Goal: Task Accomplishment & Management: Complete application form

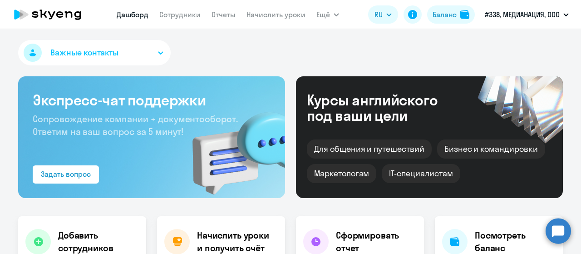
select select "30"
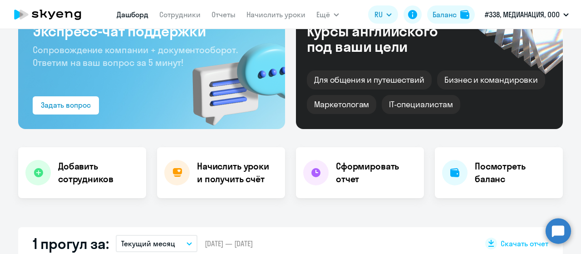
scroll to position [45, 0]
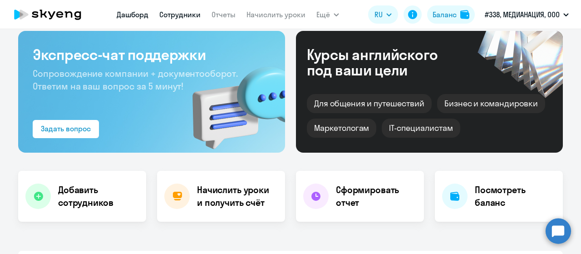
click at [188, 14] on link "Сотрудники" at bounding box center [179, 14] width 41 height 9
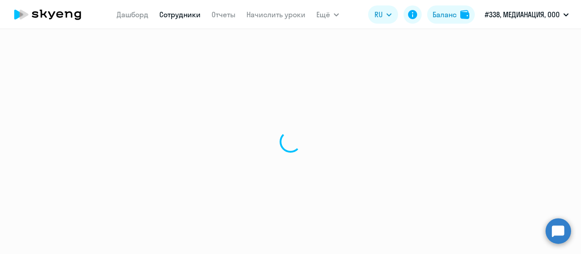
select select "30"
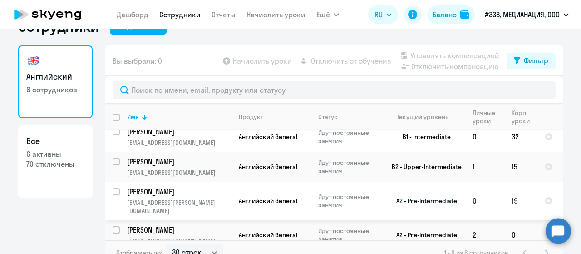
scroll to position [36, 0]
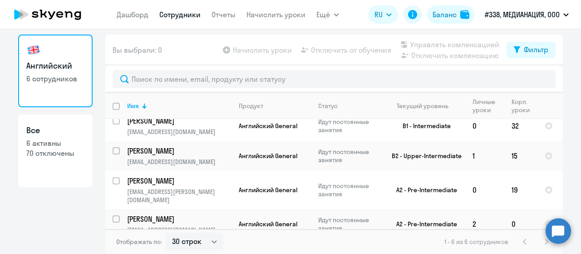
click at [46, 231] on div "Английский 6 сотрудников Все 6 активны 70 отключены Вы выбрали: 0 Начислить уро…" at bounding box center [290, 144] width 544 height 220
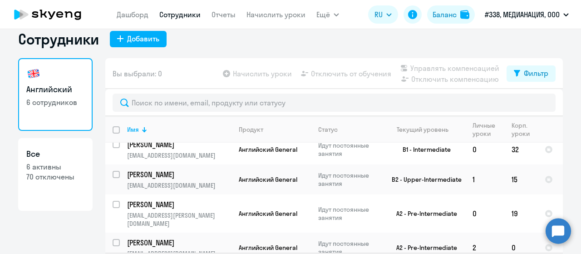
scroll to position [0, 0]
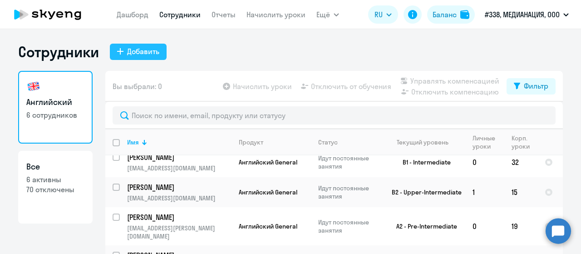
click at [127, 47] on div "Добавить" at bounding box center [143, 51] width 32 height 11
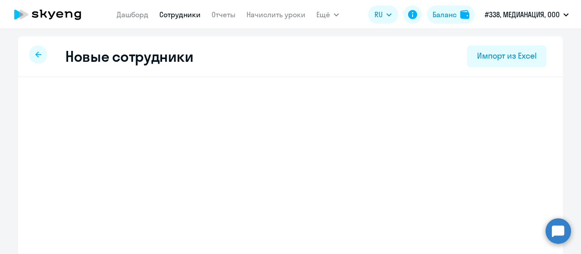
select select "english_adult_not_native_speaker"
select select "3"
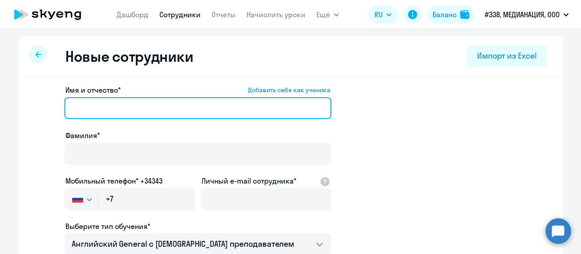
paste input "[PERSON_NAME]"
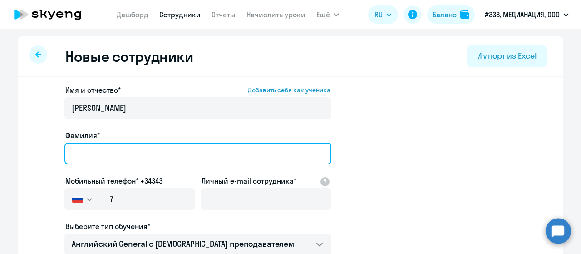
click at [112, 156] on input "Фамилия*" at bounding box center [197, 153] width 267 height 22
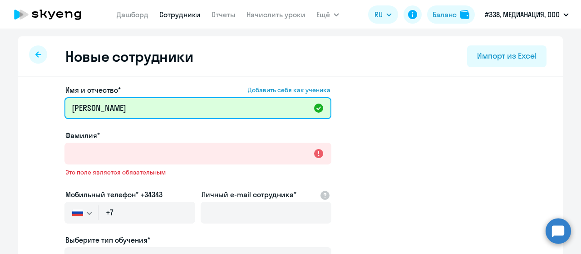
drag, startPoint x: 99, startPoint y: 107, endPoint x: 43, endPoint y: 108, distance: 55.8
click at [43, 108] on app-new-student-form "Имя и отчество* Добавить себя как ученика [PERSON_NAME]* Это поле является обяз…" at bounding box center [290, 252] width 515 height 337
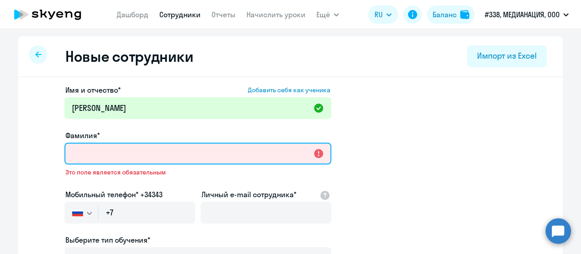
click at [89, 158] on input "Фамилия*" at bounding box center [197, 153] width 267 height 22
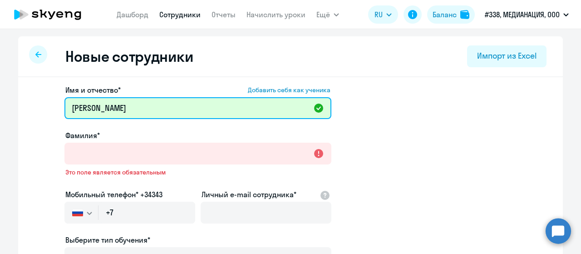
click at [70, 108] on input "[PERSON_NAME]" at bounding box center [197, 108] width 267 height 22
type input "[PERSON_NAME]"
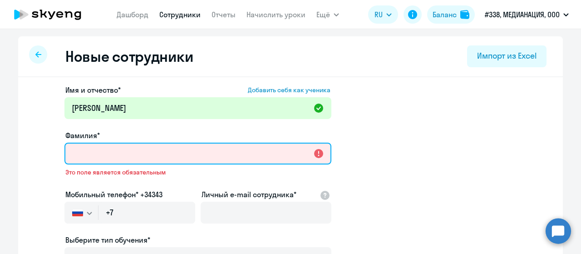
click at [78, 155] on input "Фамилия*" at bounding box center [197, 153] width 267 height 22
paste input "[PERSON_NAME]"
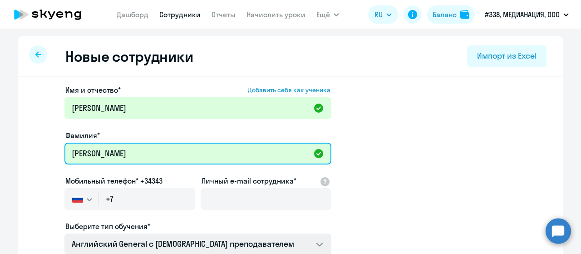
type input "[PERSON_NAME]"
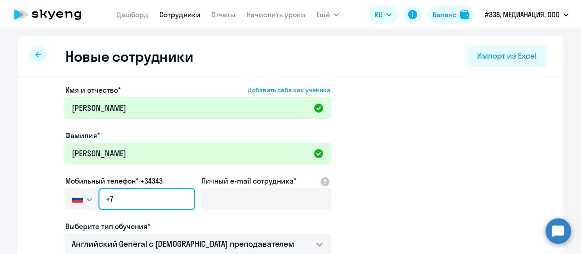
click at [127, 196] on input "+7" at bounding box center [146, 199] width 97 height 22
paste input "[PHONE_NUMBER]"
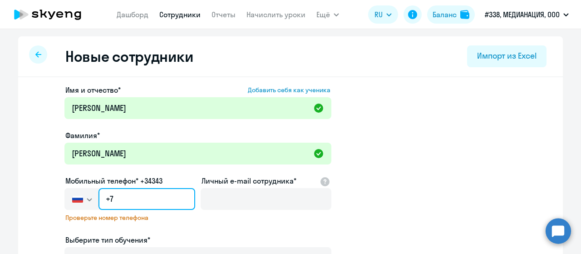
type input "[PHONE_NUMBER]"
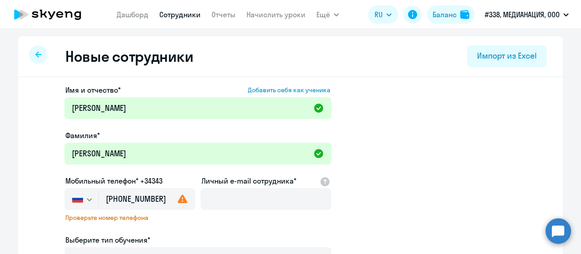
click at [270, 233] on div "Имя и отчество* Добавить себя как ученика [PERSON_NAME] кызы Фамилия* [PERSON_N…" at bounding box center [197, 252] width 267 height 337
click at [178, 199] on use at bounding box center [183, 198] width 10 height 9
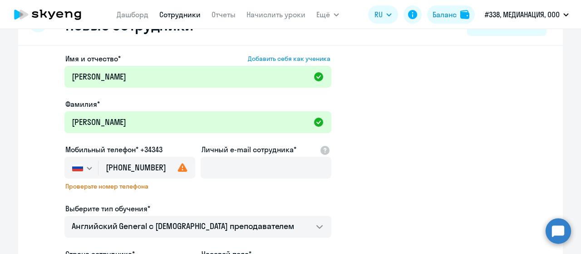
scroll to position [45, 0]
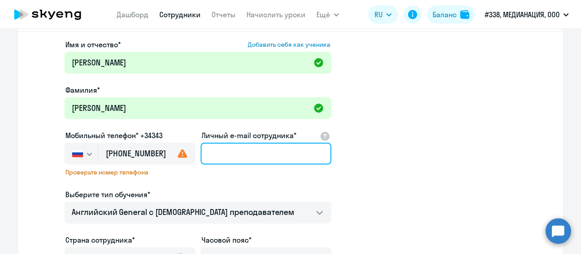
click at [254, 156] on input "Личный e-mail сотрудника*" at bounding box center [265, 153] width 131 height 22
paste input "[EMAIL_ADDRESS][DOMAIN_NAME]"
type input "[EMAIL_ADDRESS][DOMAIN_NAME]"
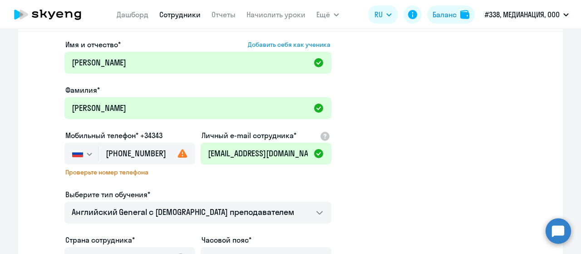
click at [431, 130] on app-new-student-form "Имя и отчество* Добавить себя как ученика [PERSON_NAME] кызы Фамилия* [PERSON_N…" at bounding box center [290, 207] width 515 height 337
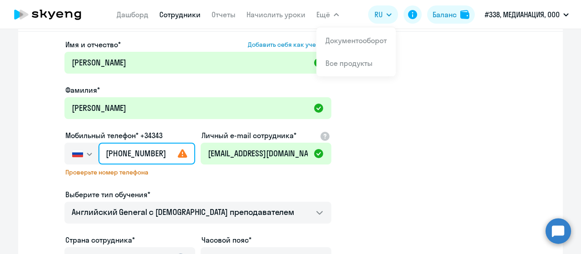
drag, startPoint x: 161, startPoint y: 153, endPoint x: 92, endPoint y: 154, distance: 69.9
click at [91, 154] on div "[GEOGRAPHIC_DATA] +7 [GEOGRAPHIC_DATA] +7 [GEOGRAPHIC_DATA] +380 [GEOGRAPHIC_DA…" at bounding box center [129, 153] width 131 height 22
click at [184, 160] on input "[PHONE_NUMBER]" at bounding box center [146, 153] width 97 height 22
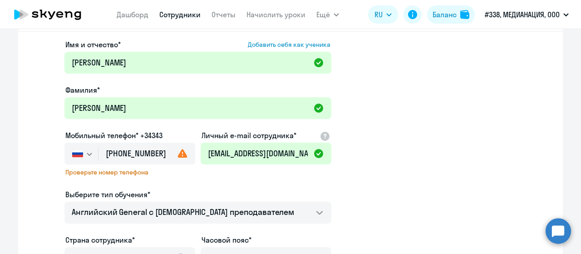
click at [179, 155] on use at bounding box center [183, 153] width 10 height 9
click at [179, 154] on use at bounding box center [183, 153] width 10 height 9
click at [108, 175] on span "Проверьте номер телефона" at bounding box center [129, 172] width 129 height 8
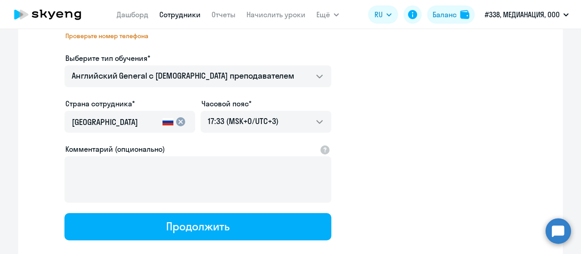
scroll to position [91, 0]
